Goal: Transaction & Acquisition: Purchase product/service

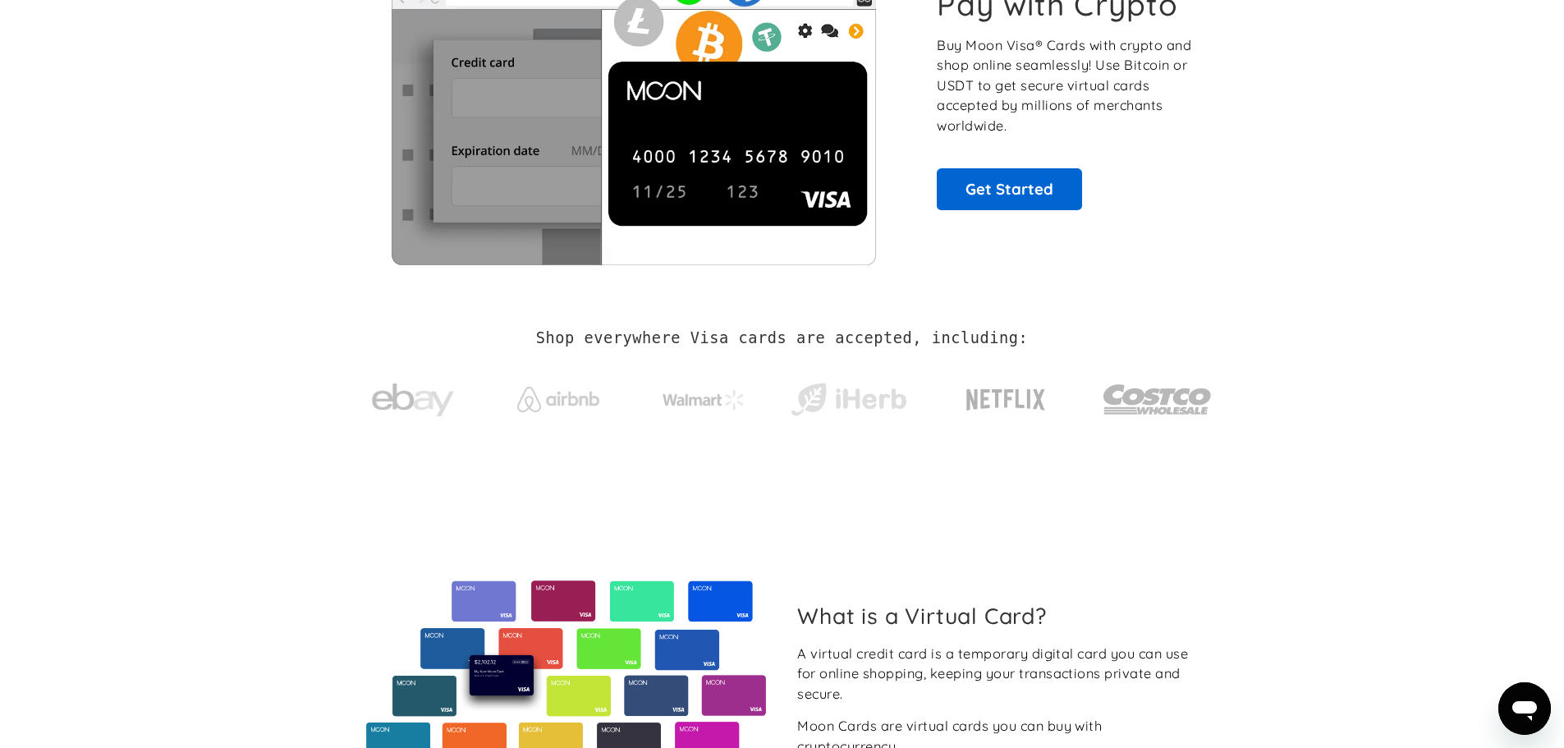
scroll to position [82, 0]
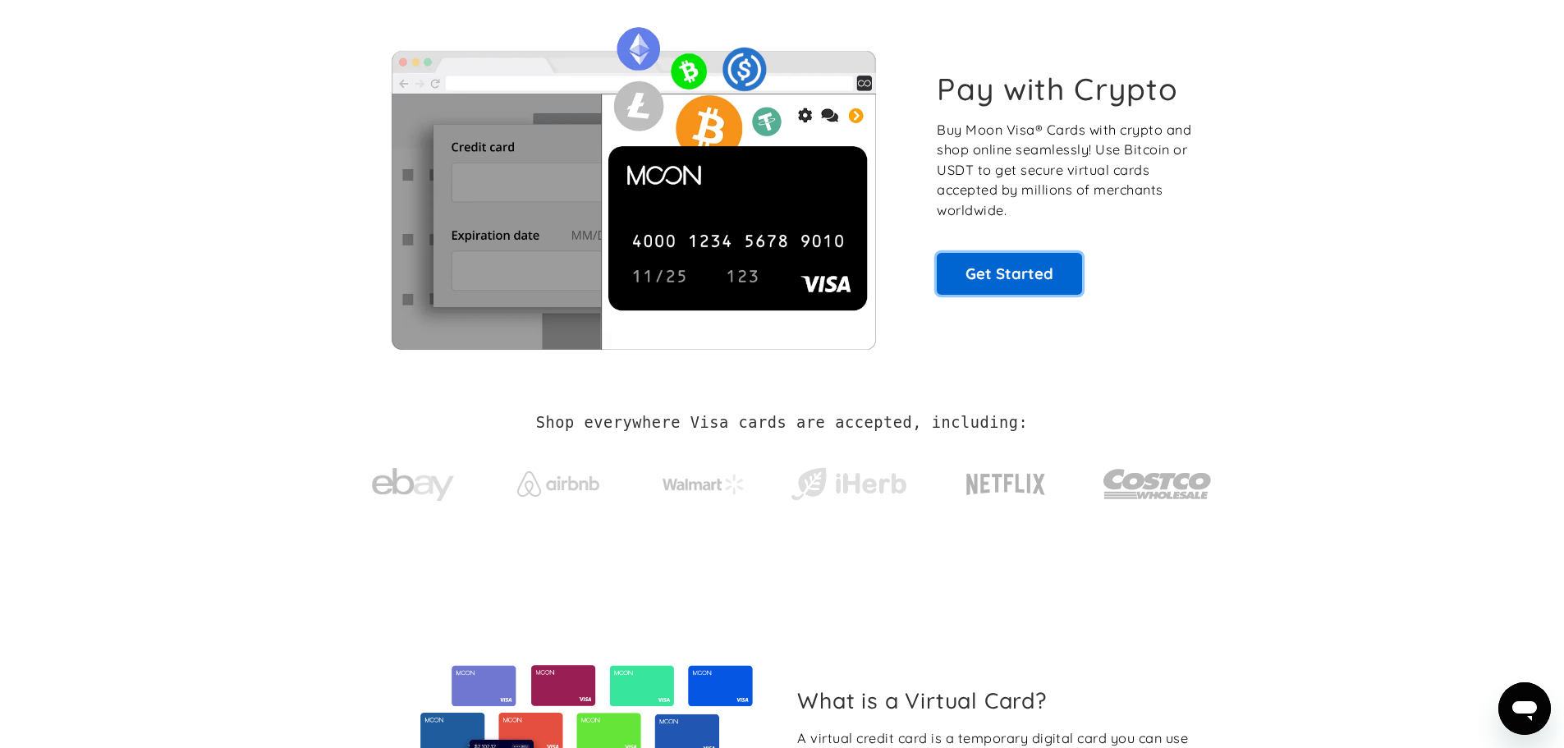
click at [1034, 268] on link "Get Started" at bounding box center [1009, 273] width 145 height 41
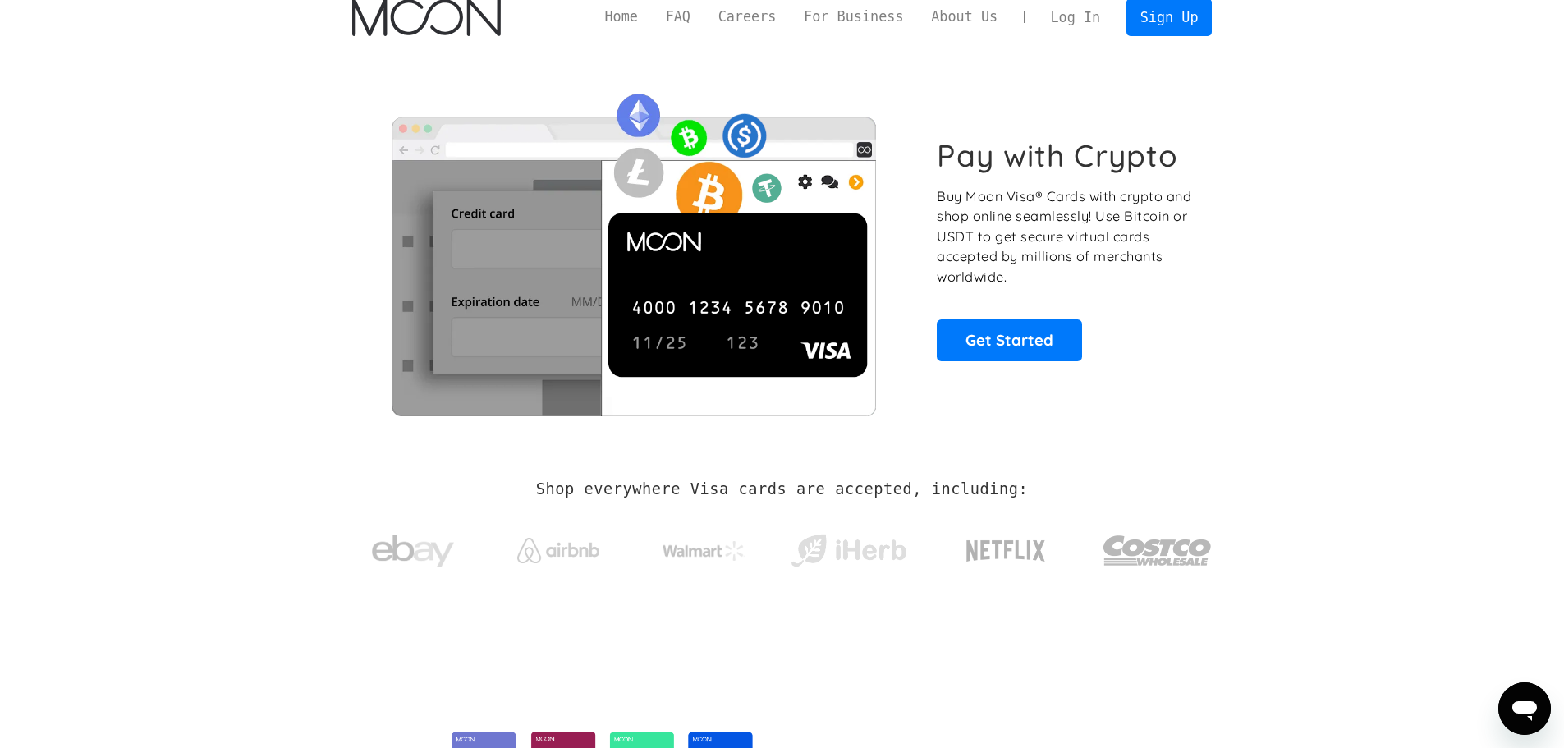
scroll to position [0, 0]
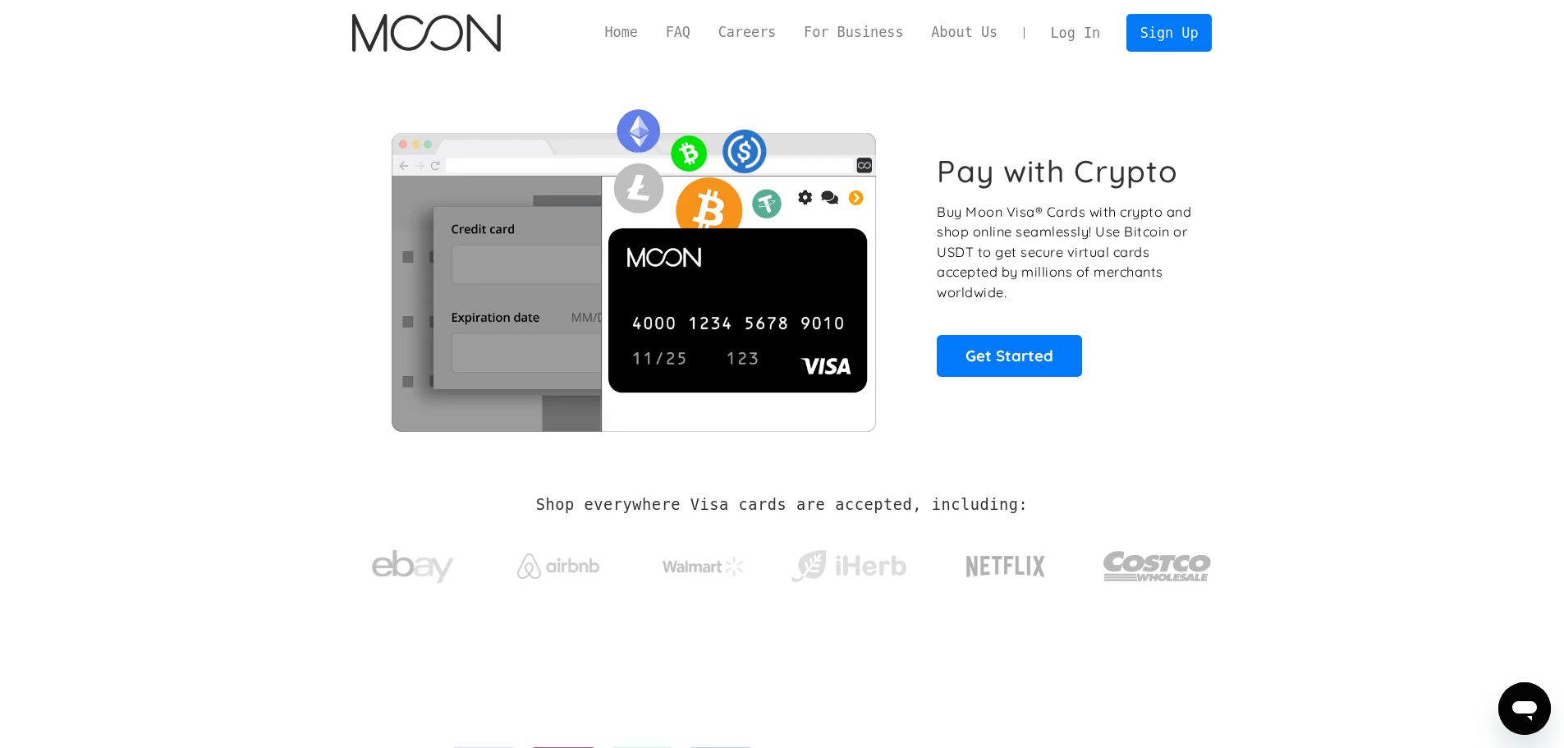
click at [652, 31] on link "Home" at bounding box center [621, 32] width 61 height 21
click at [1028, 355] on link "Get Started" at bounding box center [1009, 355] width 145 height 41
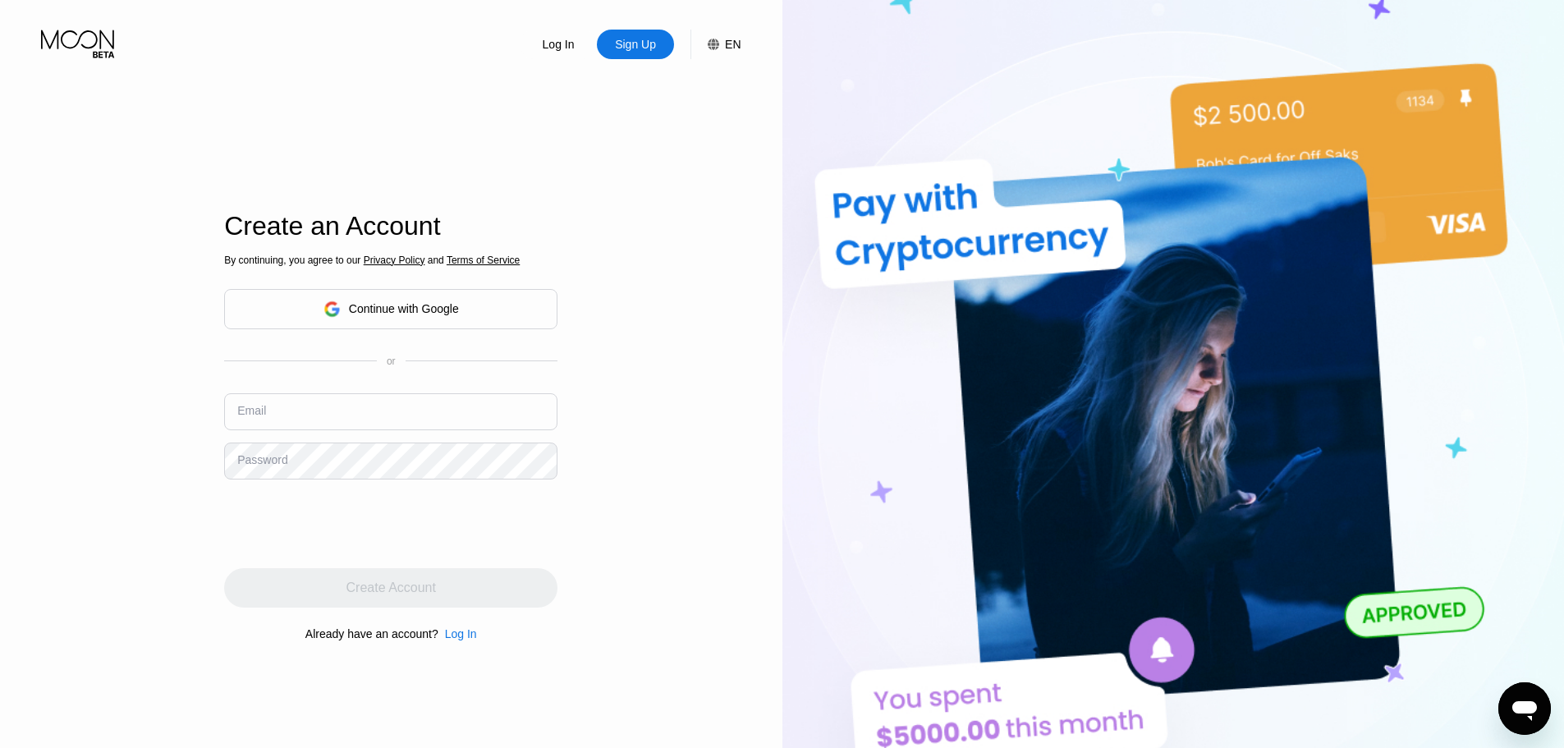
click at [370, 309] on div "Continue with Google" at bounding box center [404, 308] width 110 height 13
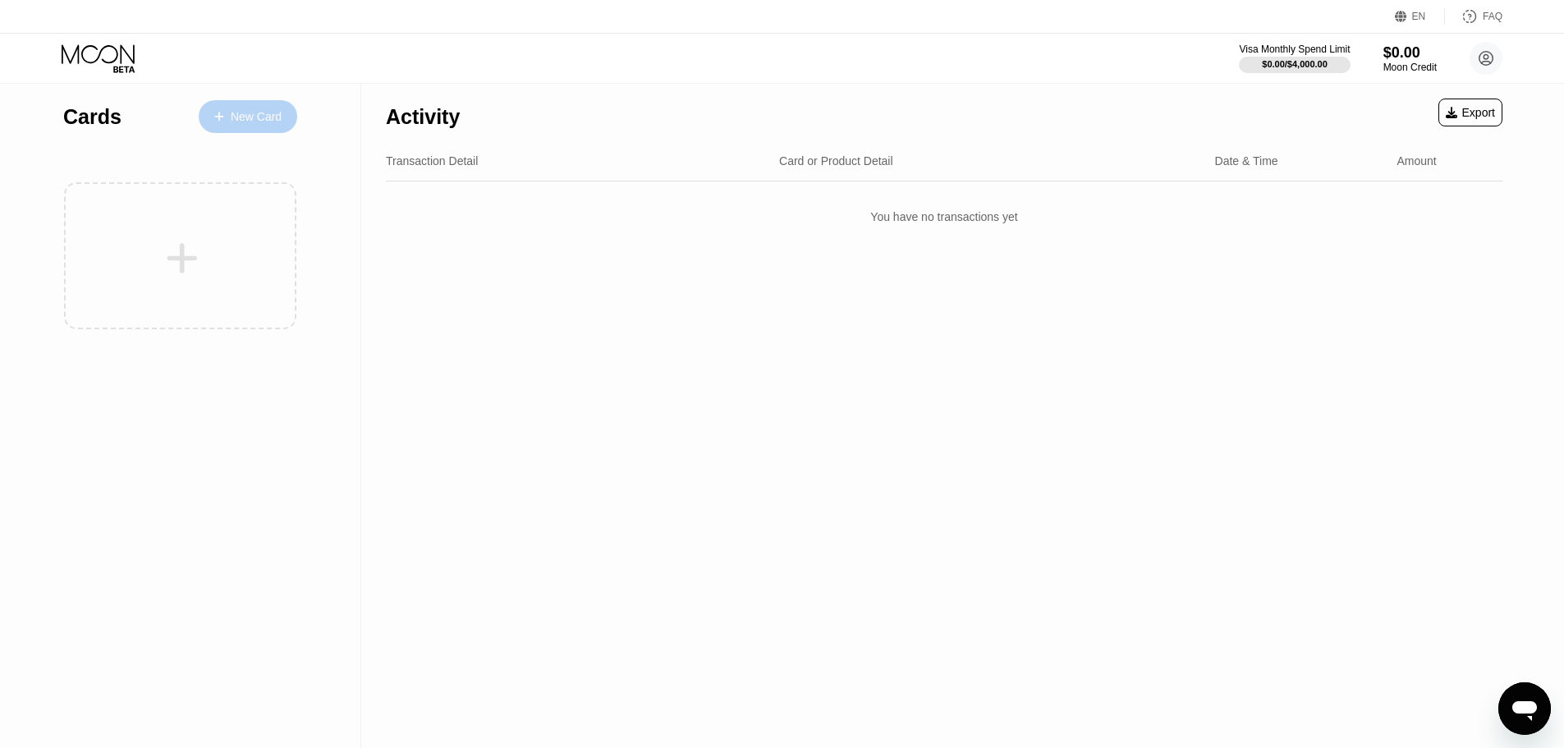
click at [236, 117] on div "New Card" at bounding box center [256, 117] width 51 height 14
click at [1478, 54] on circle at bounding box center [1486, 58] width 33 height 33
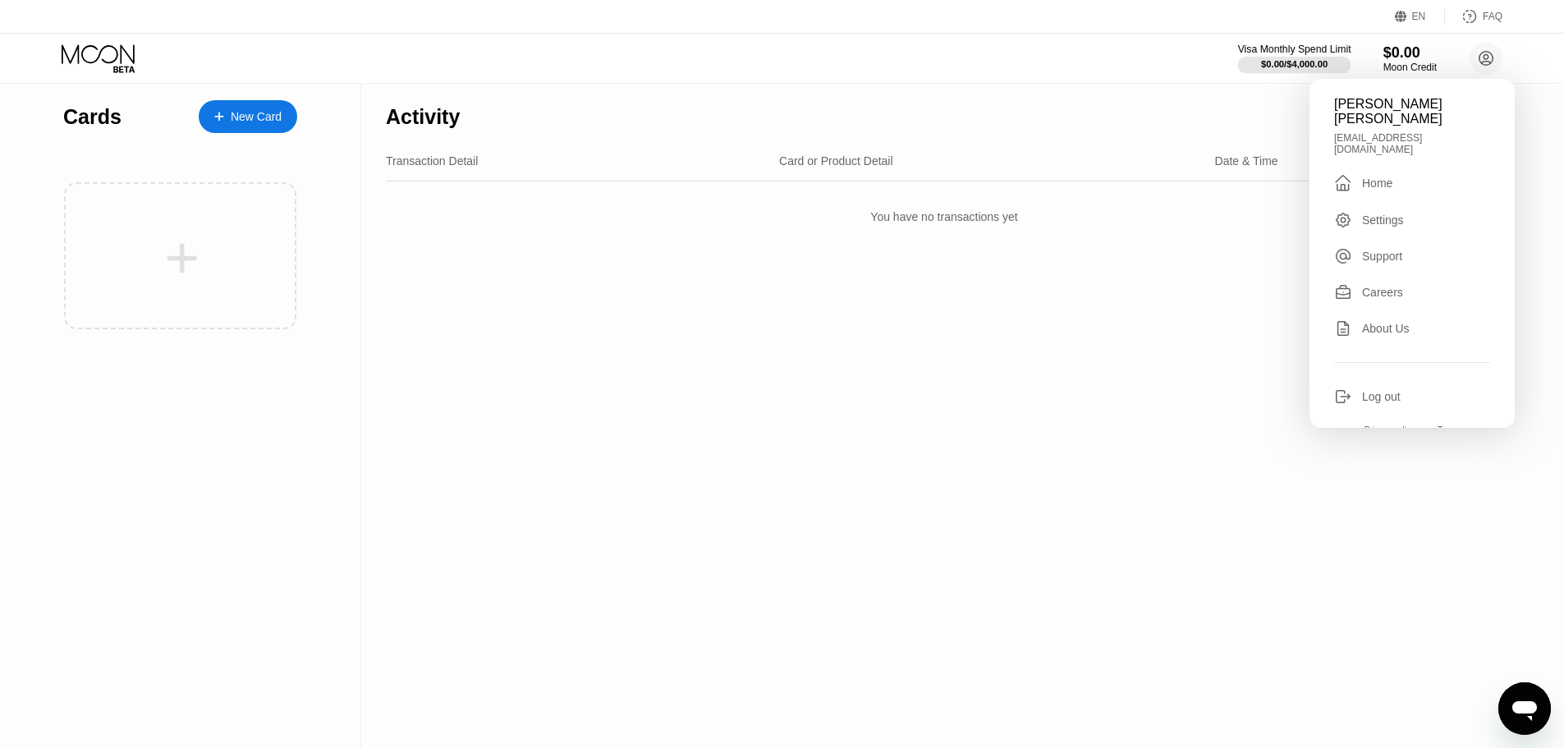
click at [1285, 53] on div "Visa Monthly Spend Limit" at bounding box center [1294, 49] width 113 height 11
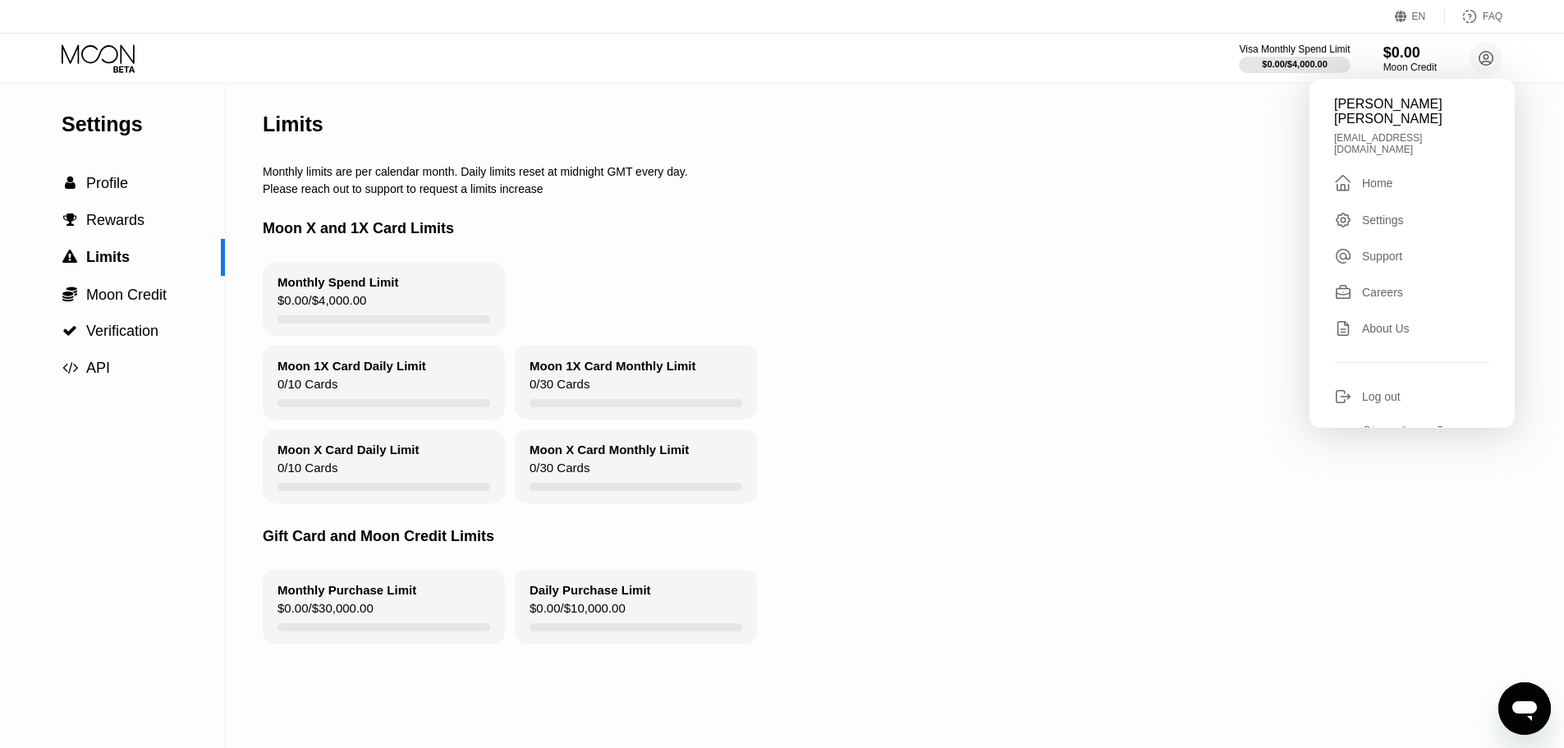
click at [722, 138] on div "Limits" at bounding box center [888, 124] width 1251 height 81
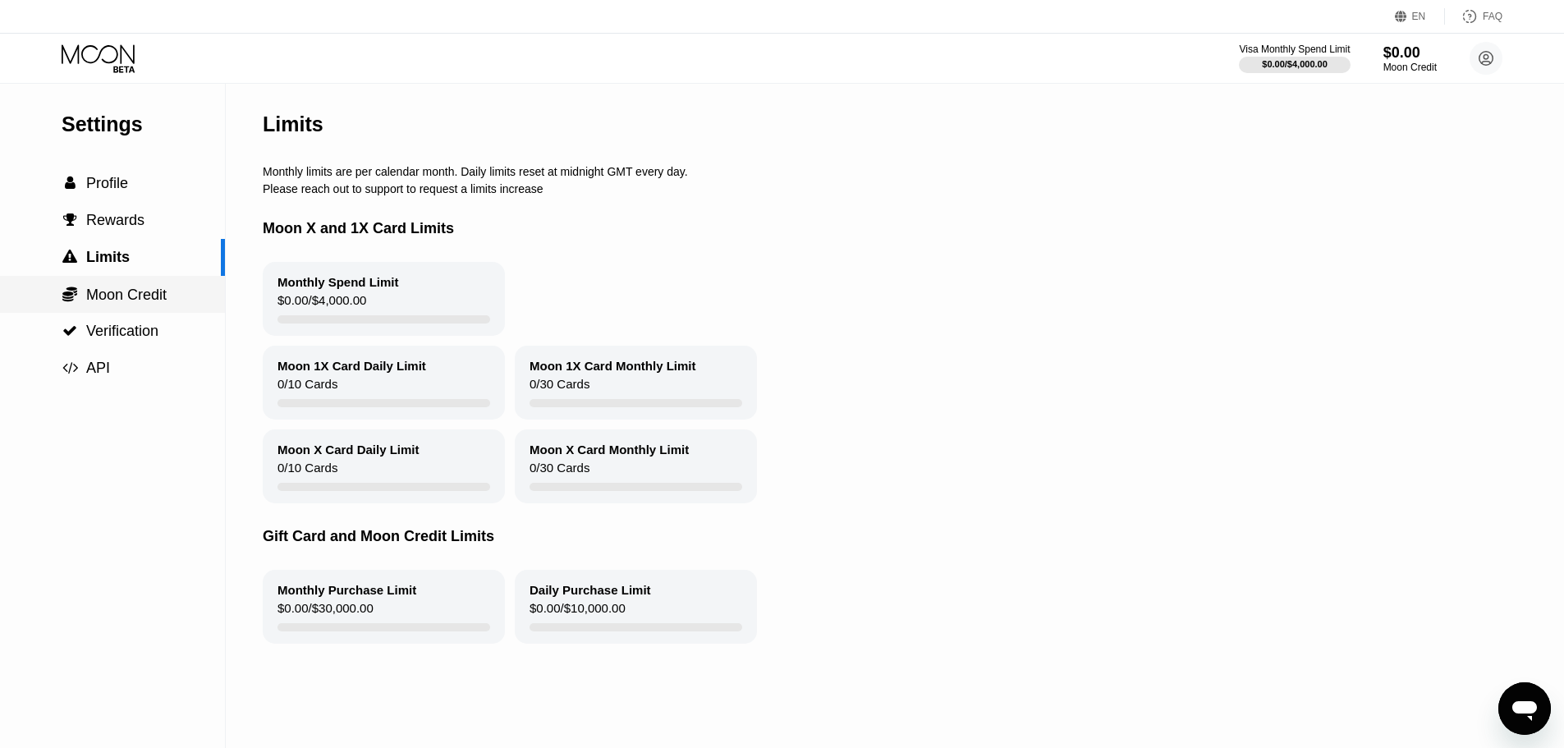
click at [130, 296] on span "Moon Credit" at bounding box center [126, 295] width 80 height 16
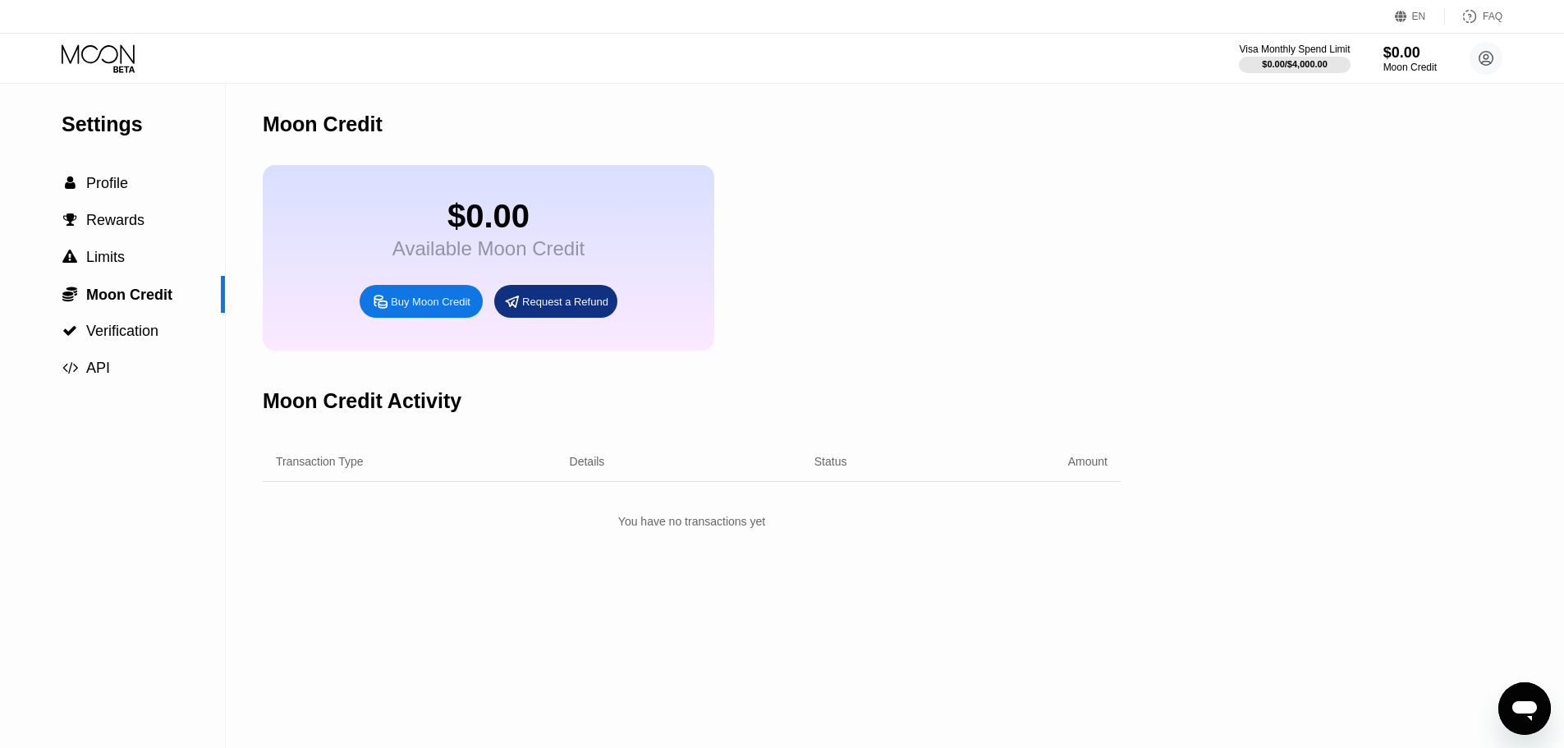
click at [403, 309] on div "Buy Moon Credit" at bounding box center [431, 302] width 80 height 14
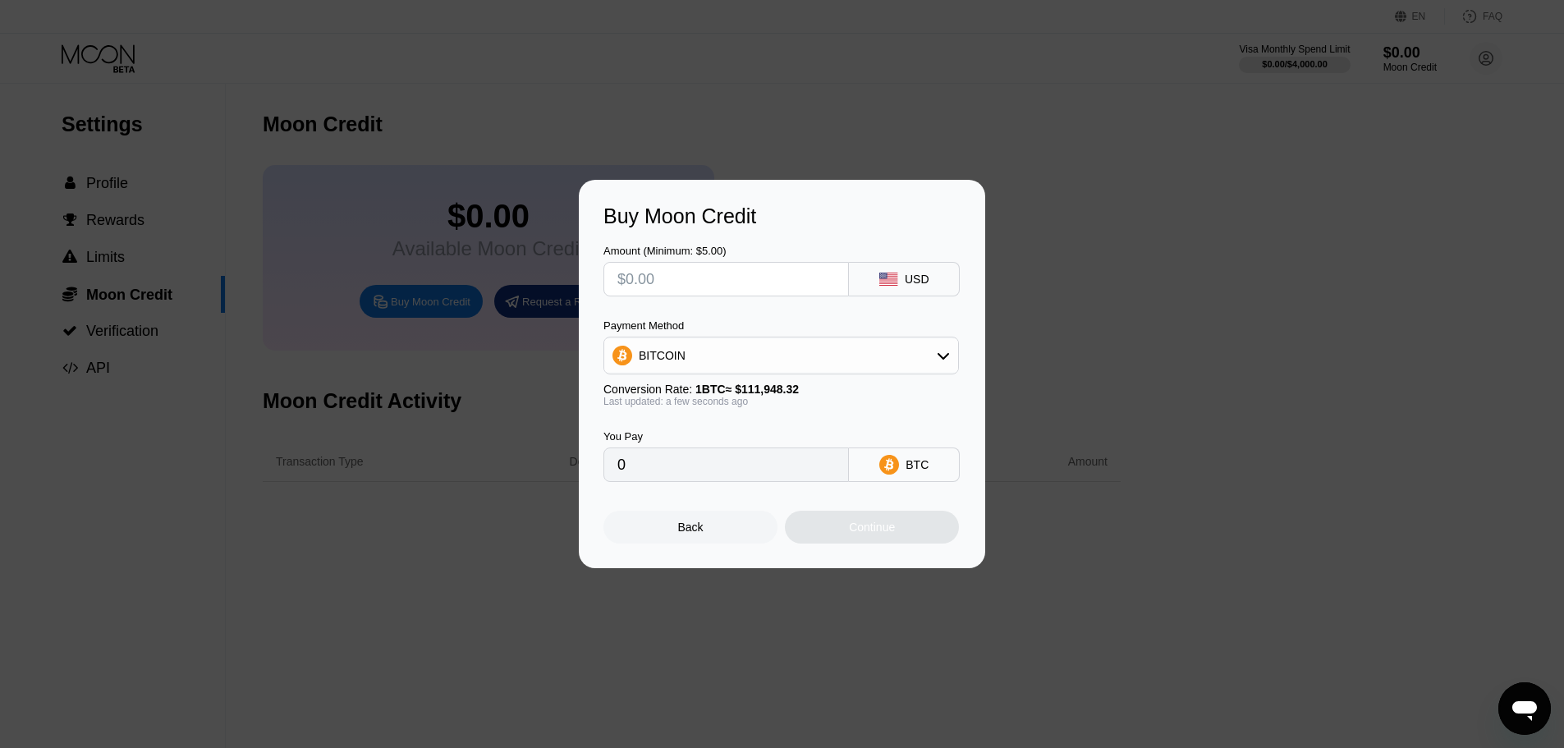
click at [762, 346] on div "BITCOIN" at bounding box center [781, 355] width 354 height 33
click at [704, 406] on div "BITCOIN" at bounding box center [791, 400] width 310 height 13
click at [828, 356] on div "BITCOIN" at bounding box center [781, 355] width 354 height 33
click at [681, 407] on span "BITCOIN" at bounding box center [666, 400] width 47 height 13
click at [681, 293] on input "text" at bounding box center [726, 279] width 218 height 33
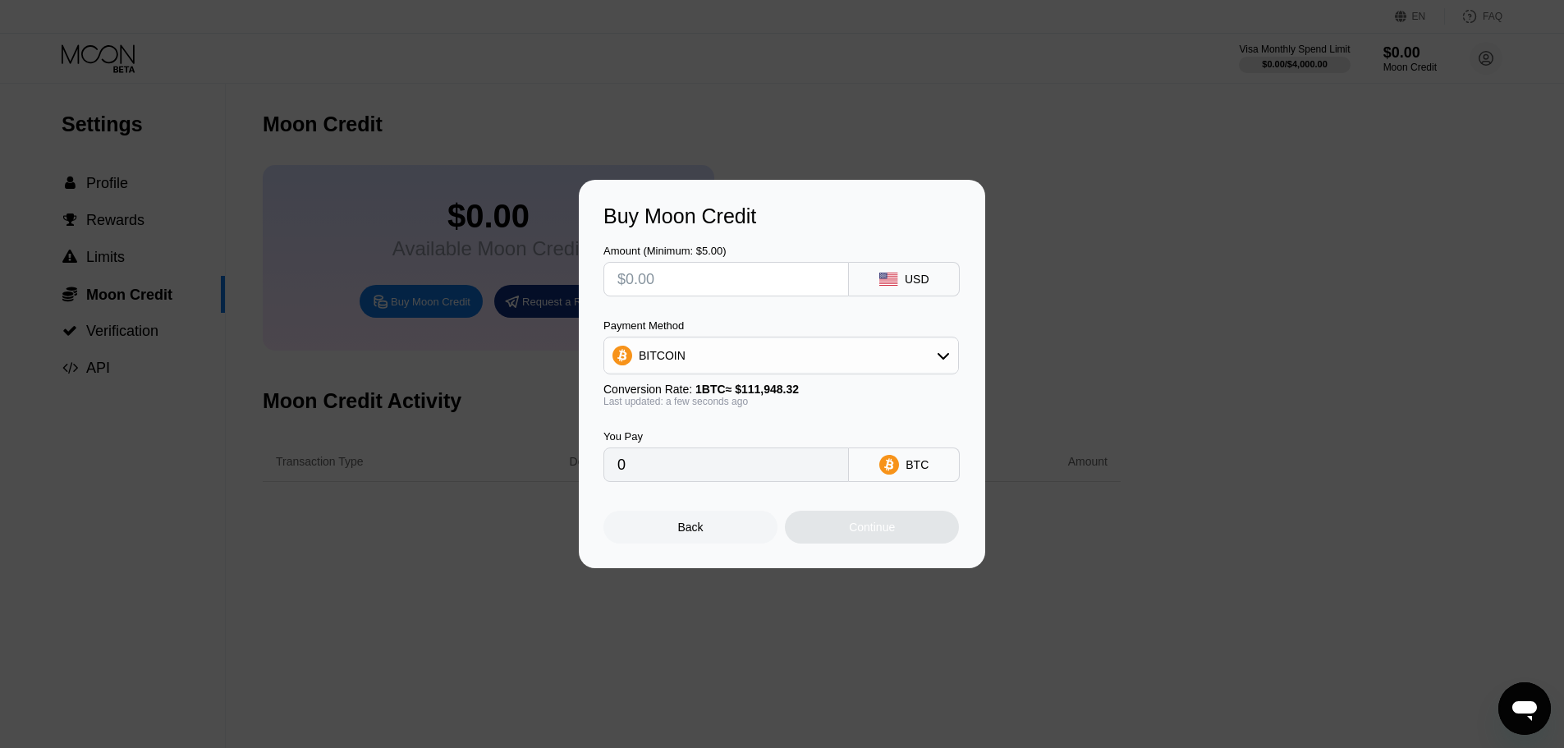
click at [525, 218] on div "Buy Moon Credit Amount (Minimum: $5.00) USD Payment Method BITCOIN Conversion R…" at bounding box center [782, 374] width 1564 height 388
click at [681, 526] on div "Back" at bounding box center [690, 526] width 25 height 13
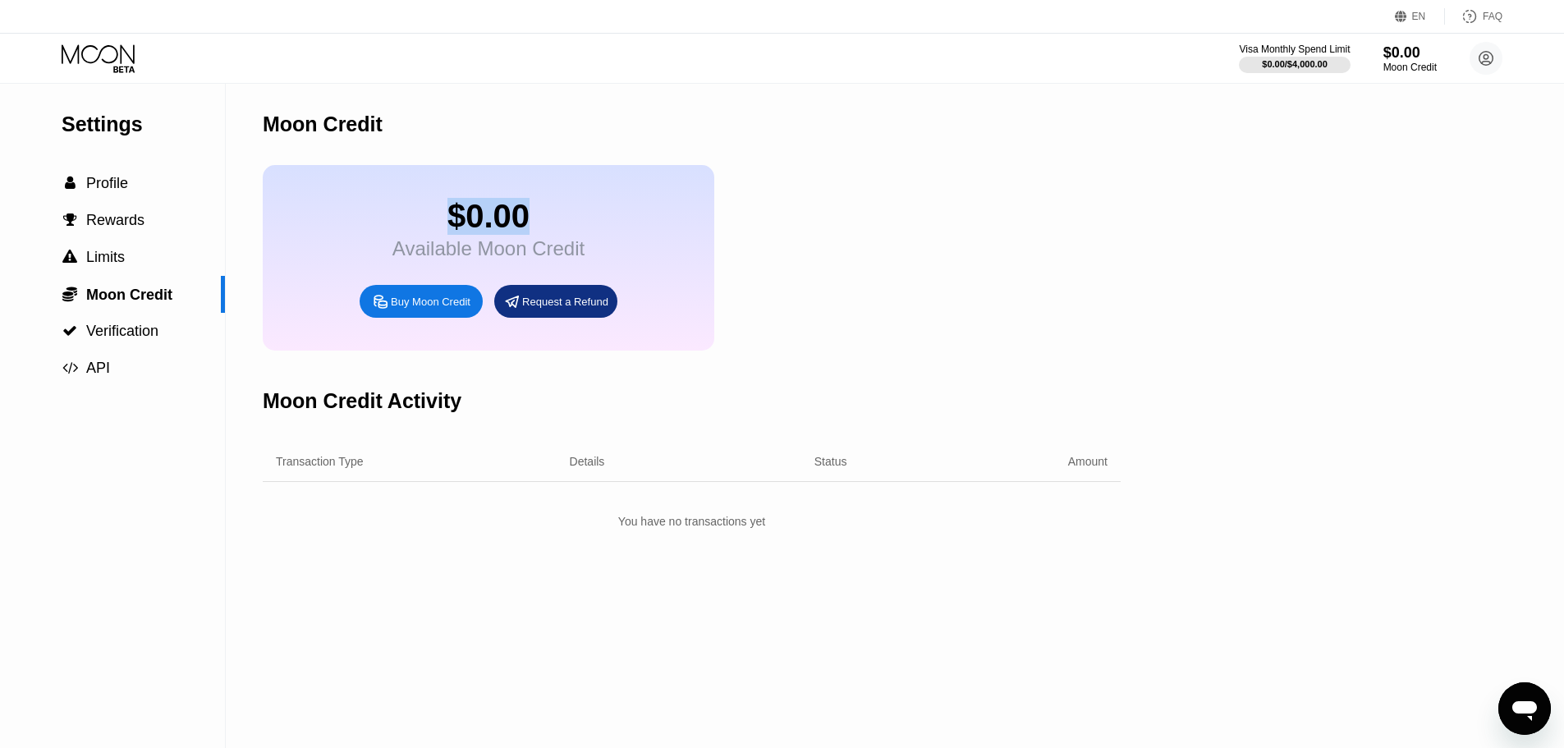
drag, startPoint x: 434, startPoint y: 227, endPoint x: 598, endPoint y: 219, distance: 164.4
click at [598, 219] on div "$0.00 Available Moon Credit Buy Moon Credit Request a Refund" at bounding box center [489, 258] width 452 height 186
click at [507, 223] on div "$0.00" at bounding box center [488, 216] width 192 height 37
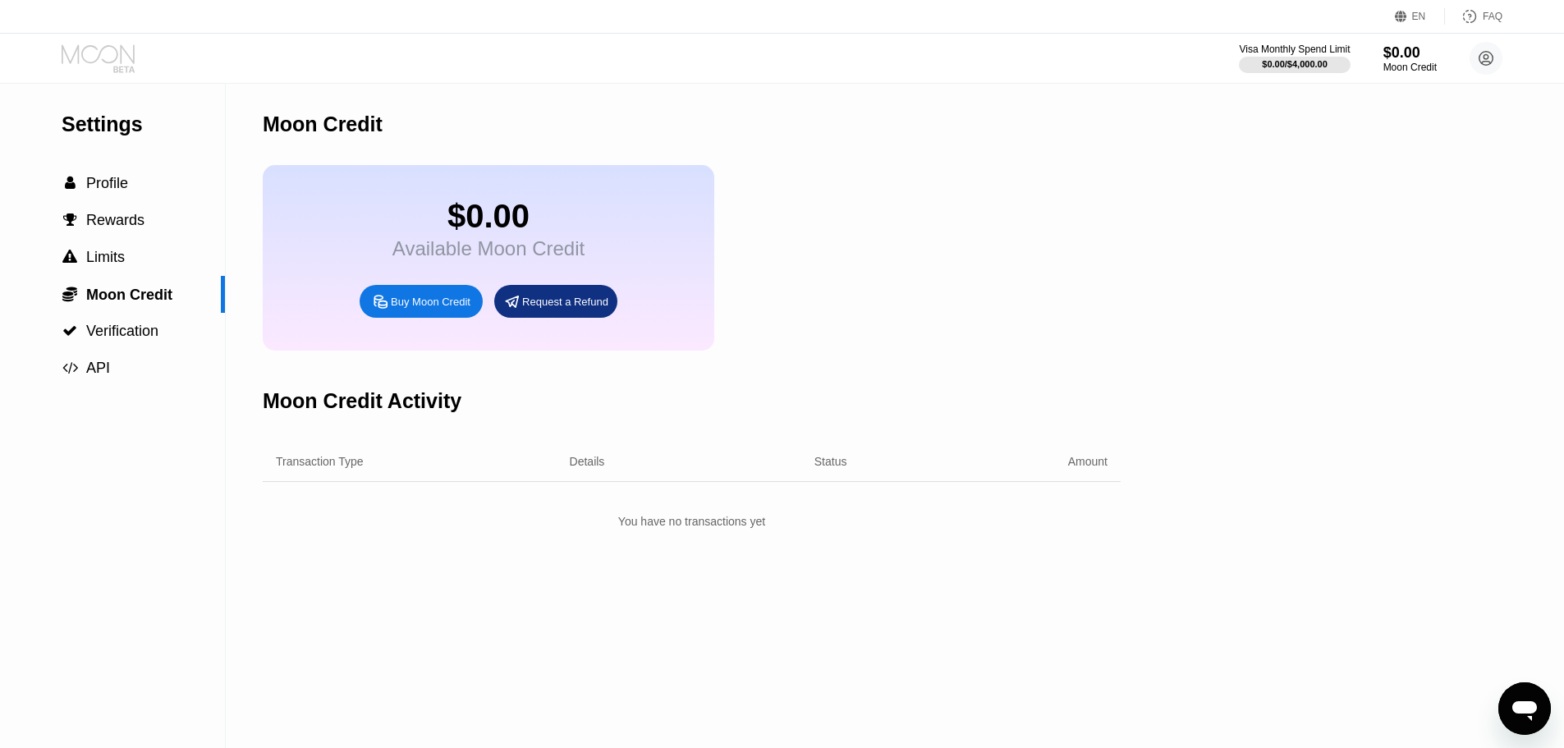
click at [89, 55] on icon at bounding box center [100, 58] width 76 height 29
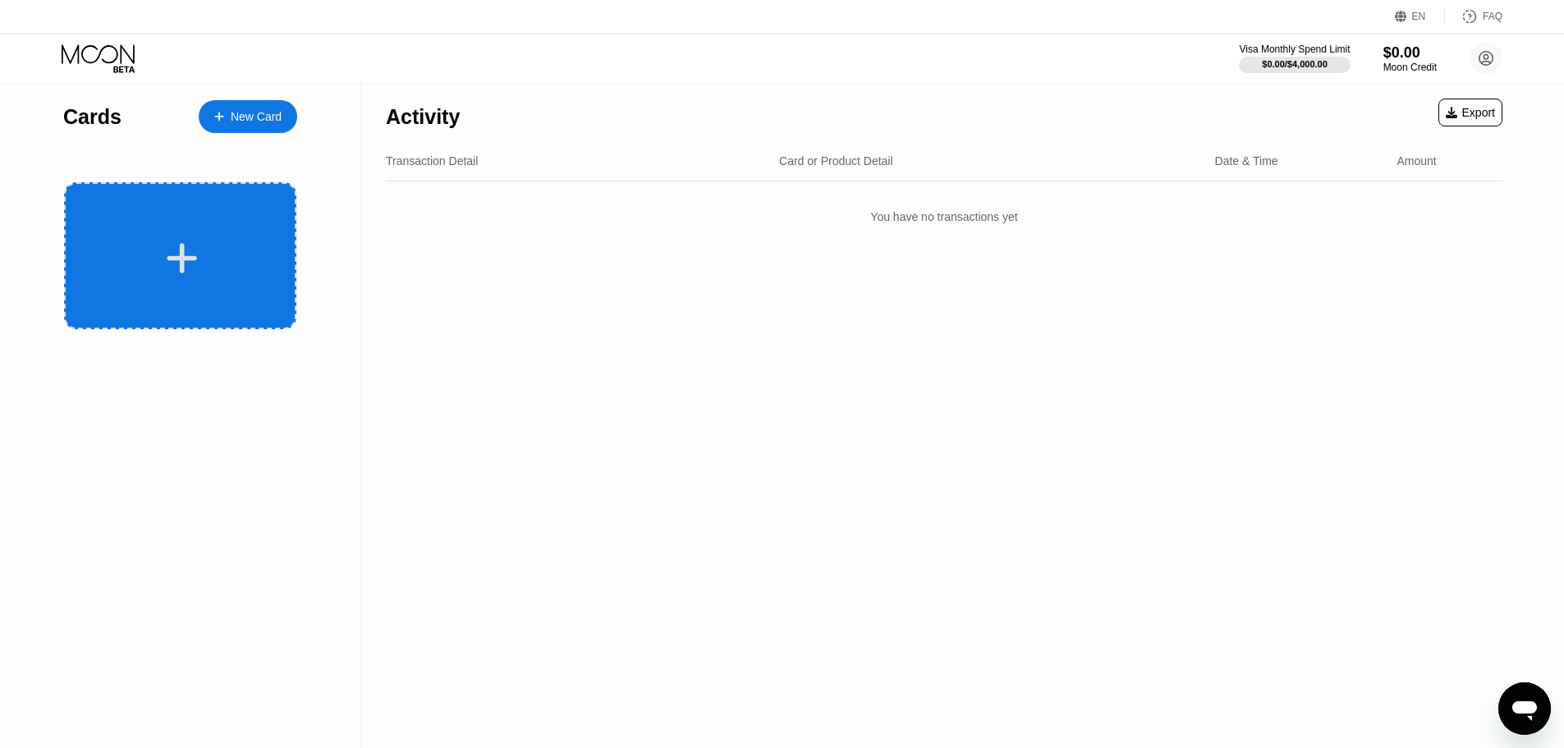
click at [121, 223] on div at bounding box center [180, 255] width 232 height 147
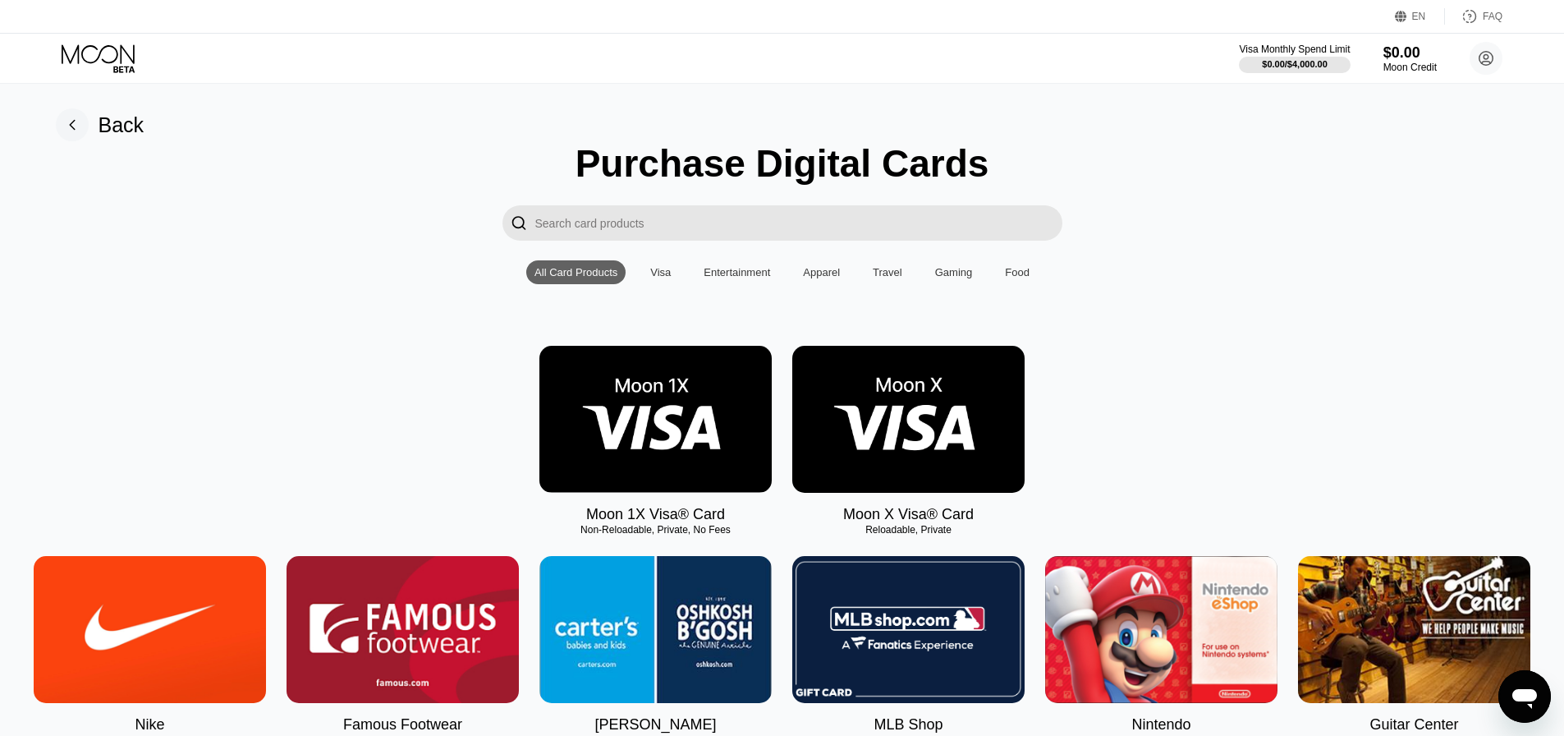
click at [678, 284] on div "All Card Products Visa Entertainment Apparel Travel Gaming Food" at bounding box center [781, 272] width 511 height 24
click at [659, 278] on div "Visa" at bounding box center [660, 272] width 21 height 12
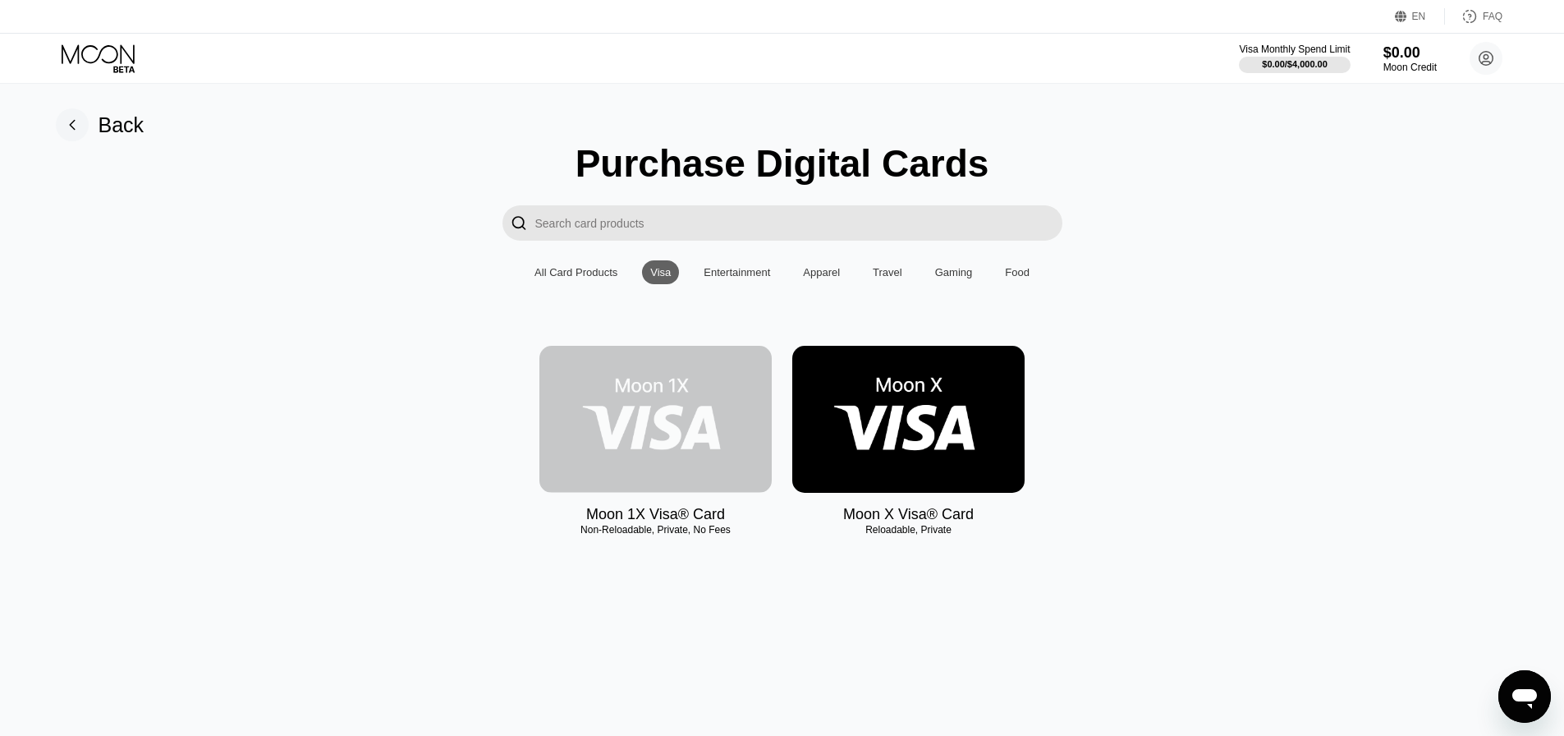
click at [653, 414] on img at bounding box center [655, 419] width 232 height 147
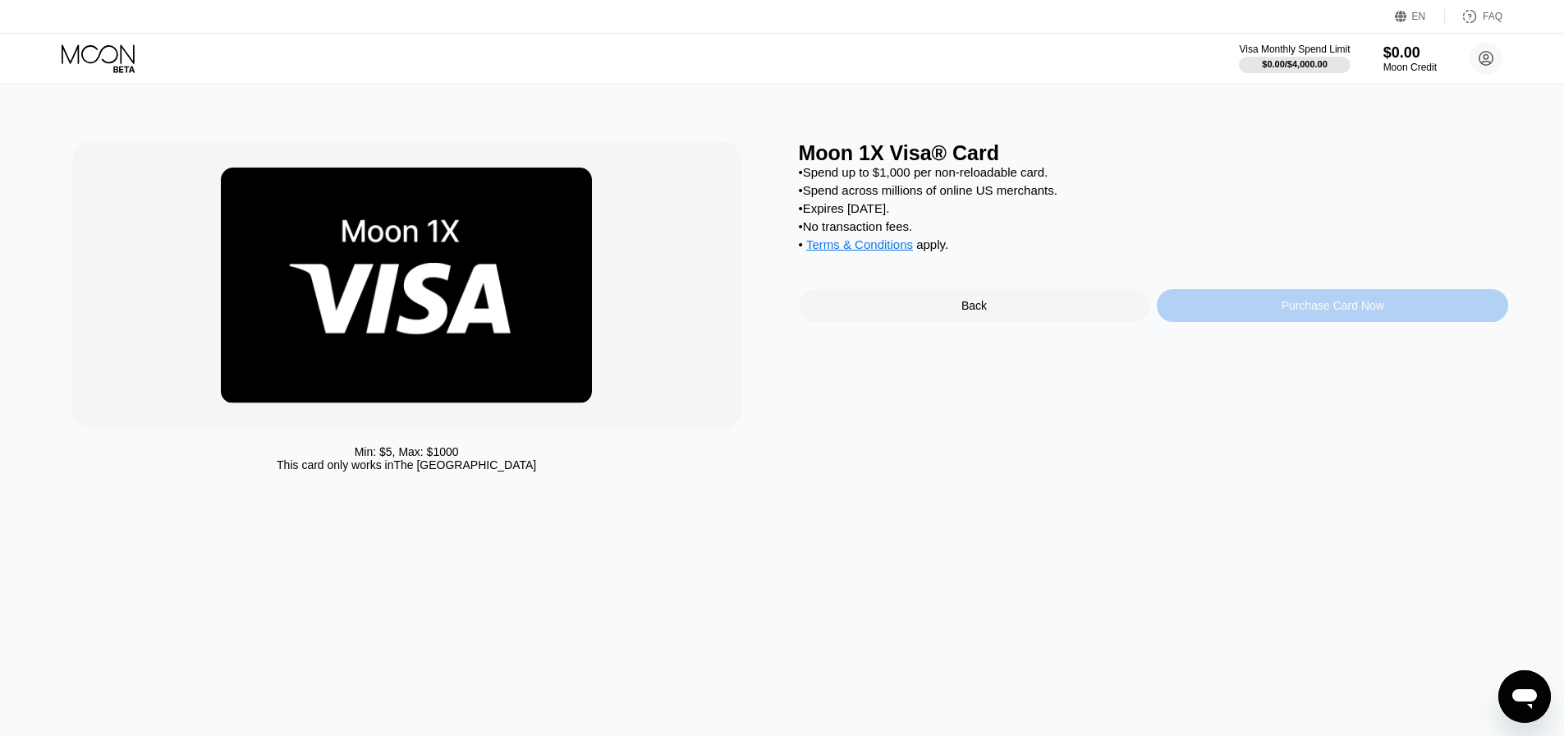
click at [1318, 312] on div "Purchase Card Now" at bounding box center [1333, 305] width 103 height 13
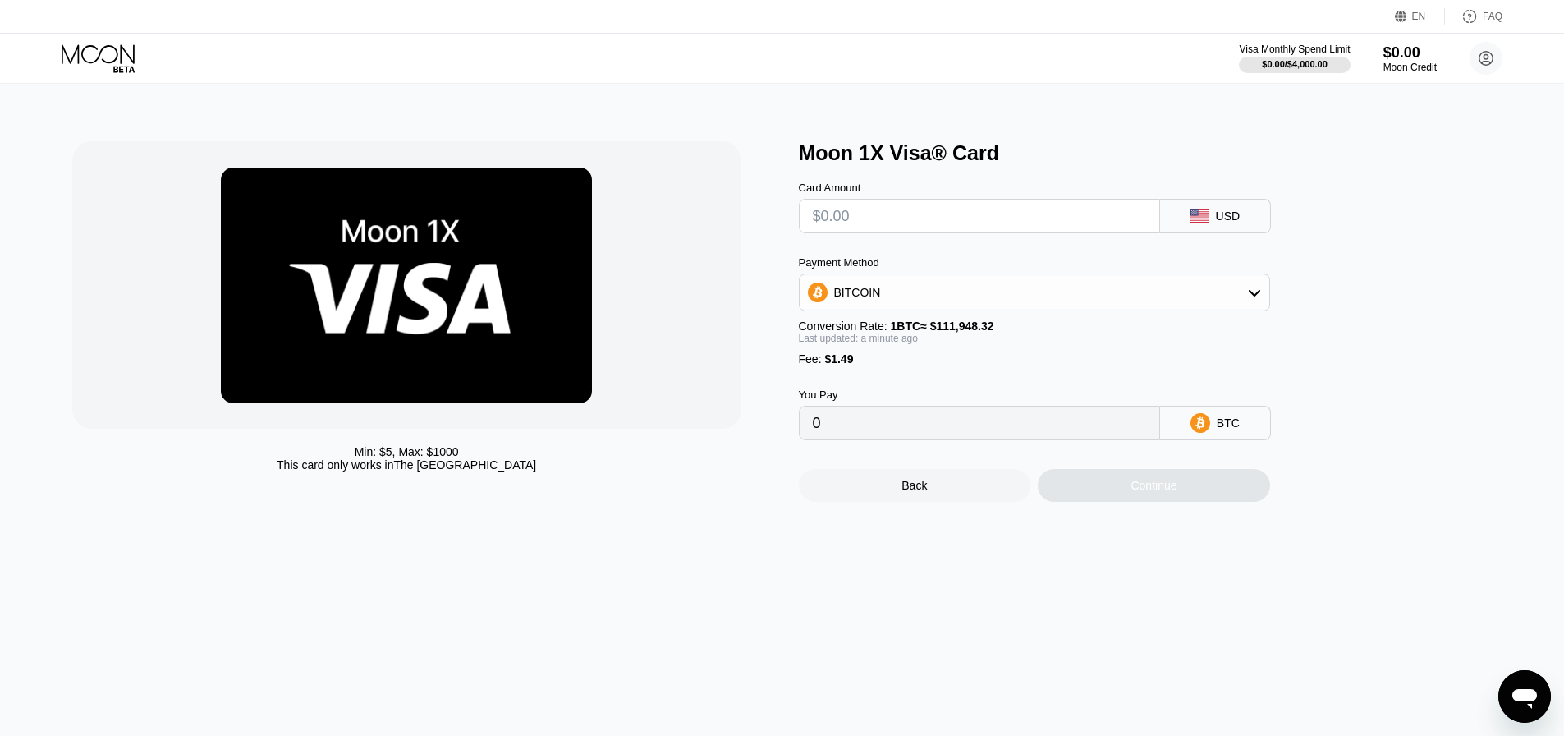
click at [886, 213] on input "text" at bounding box center [979, 215] width 333 height 33
click at [901, 502] on div "Back" at bounding box center [915, 485] width 232 height 33
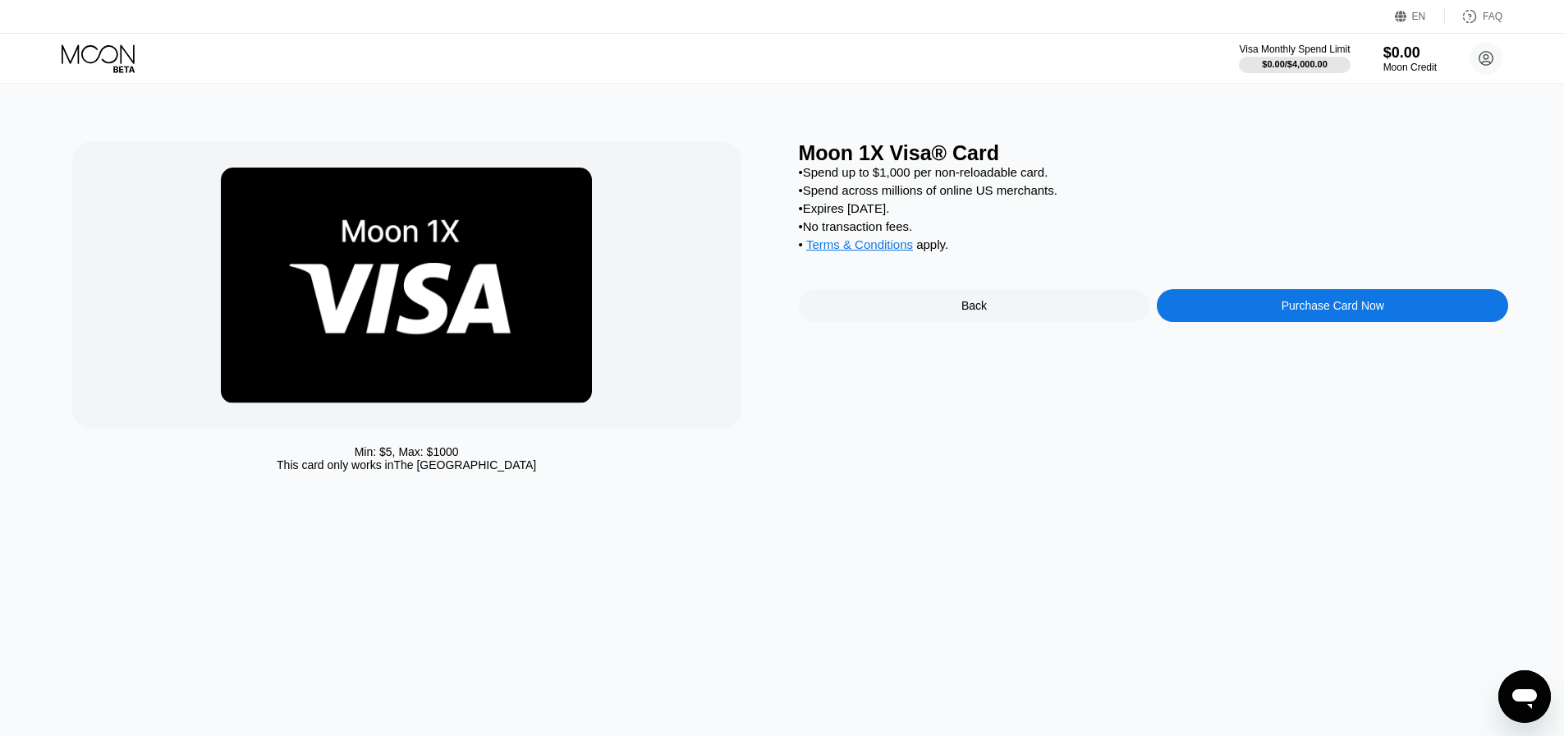
drag, startPoint x: 962, startPoint y: 333, endPoint x: 940, endPoint y: 313, distance: 30.2
click at [962, 322] on div "Back" at bounding box center [974, 305] width 351 height 33
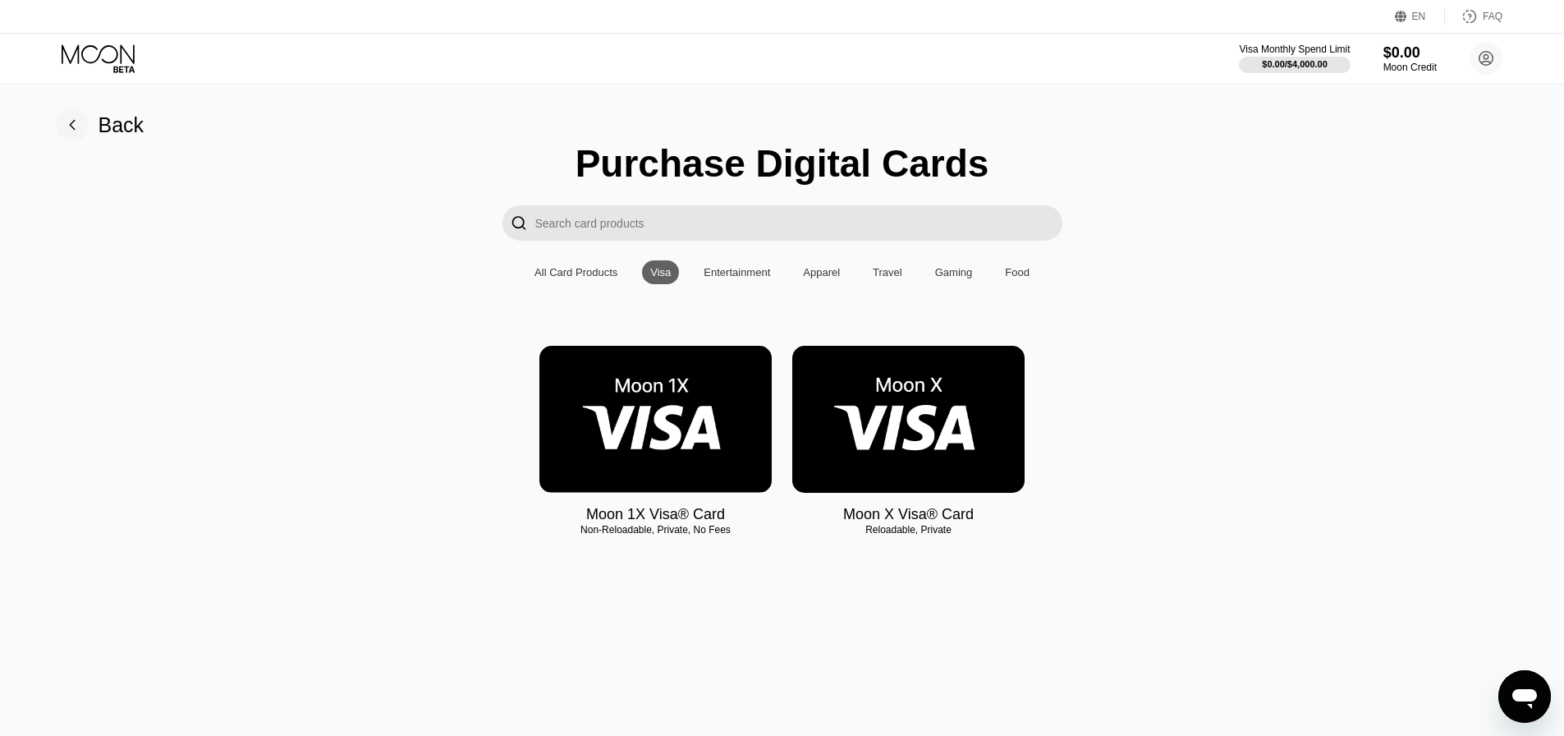
click at [76, 51] on icon at bounding box center [98, 53] width 73 height 19
